Goal: Navigation & Orientation: Find specific page/section

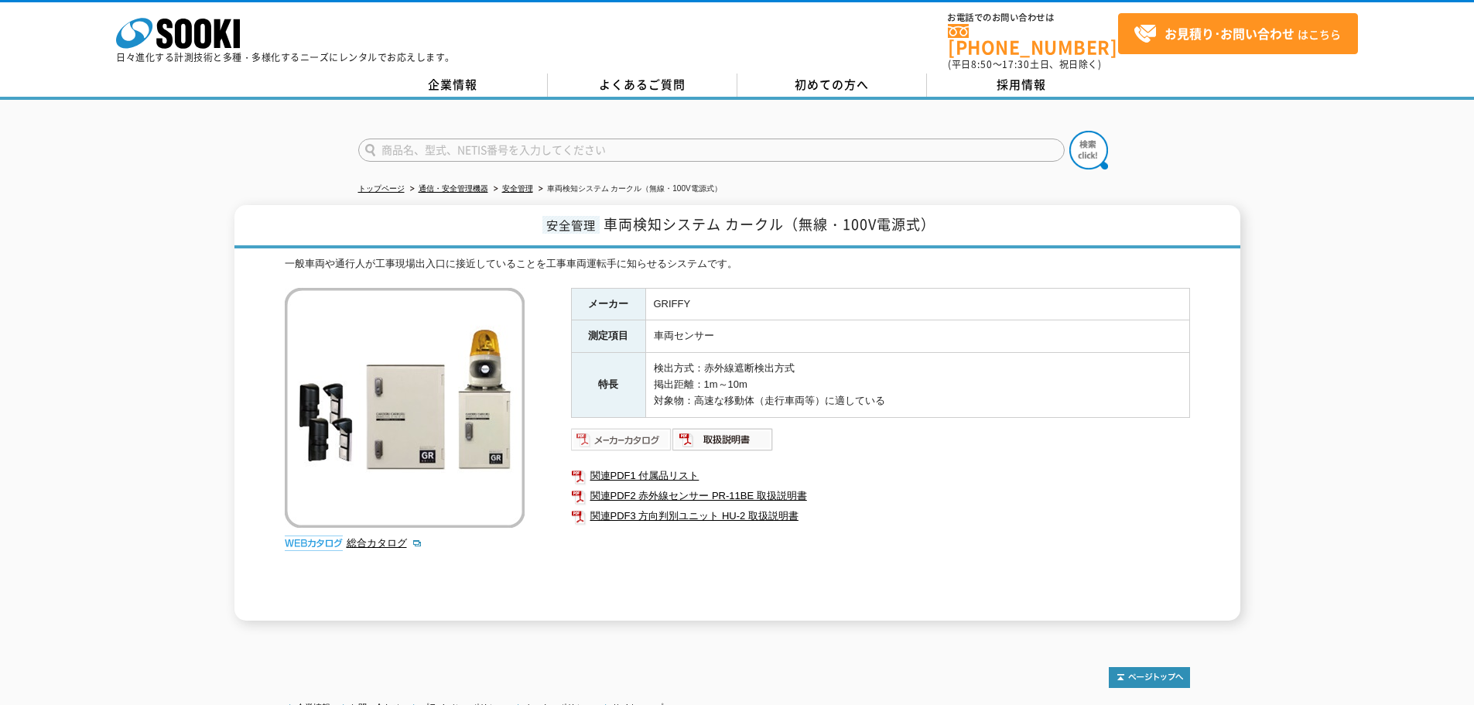
click at [645, 430] on img at bounding box center [621, 439] width 101 height 25
click at [521, 184] on link "安全管理" at bounding box center [517, 188] width 31 height 9
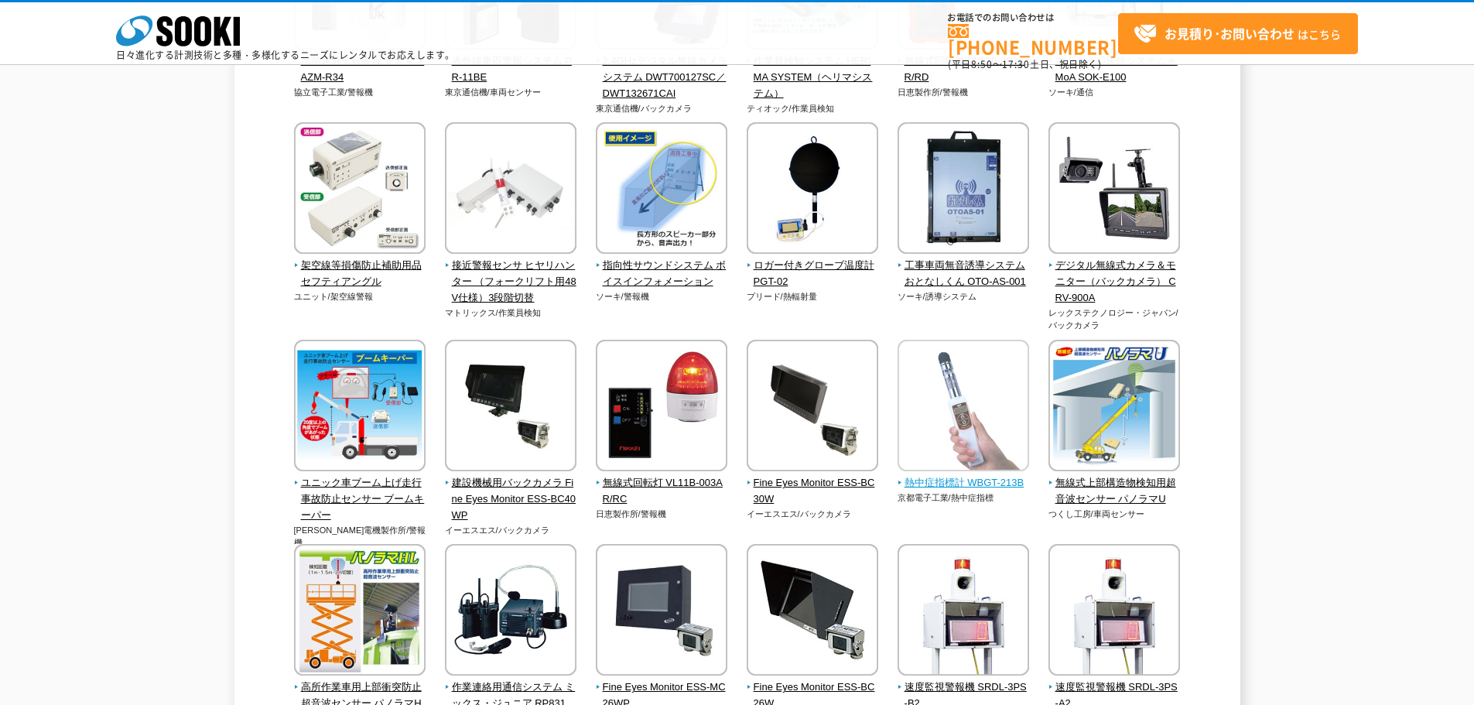
scroll to position [2419, 0]
